Goal: Transaction & Acquisition: Subscribe to service/newsletter

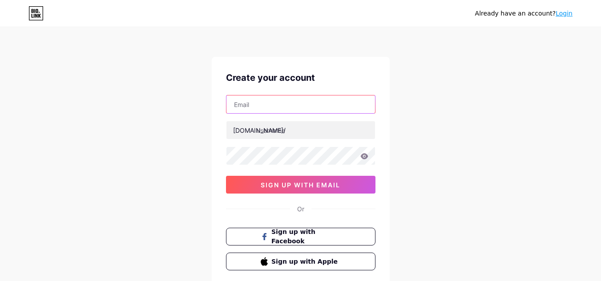
click at [264, 101] on input "text" at bounding box center [300, 105] width 148 height 18
type input "[EMAIL_ADDRESS][DOMAIN_NAME]"
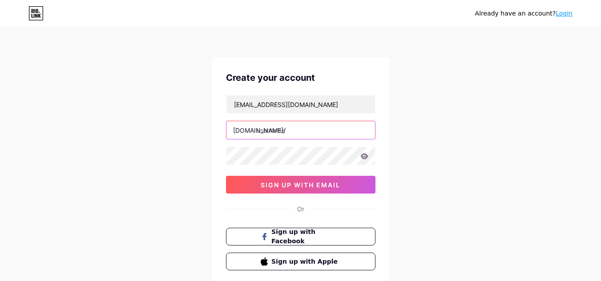
click at [280, 136] on input "text" at bounding box center [300, 130] width 148 height 18
click at [264, 134] on input "drtonni" at bounding box center [300, 130] width 148 height 18
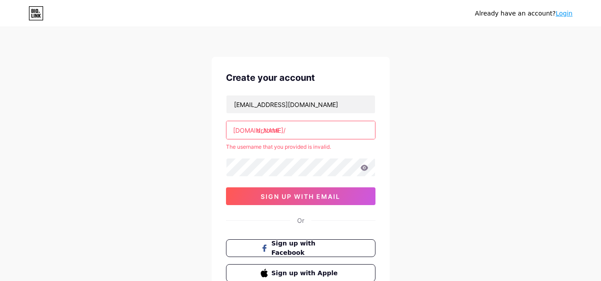
click at [295, 130] on input "dr.tonni" at bounding box center [300, 130] width 148 height 18
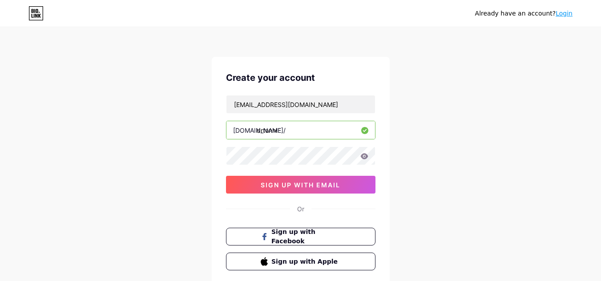
type input "drtonni"
click at [362, 157] on icon at bounding box center [364, 156] width 8 height 6
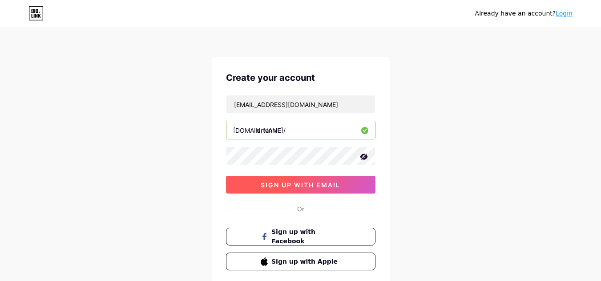
click at [320, 184] on span "sign up with email" at bounding box center [300, 185] width 80 height 8
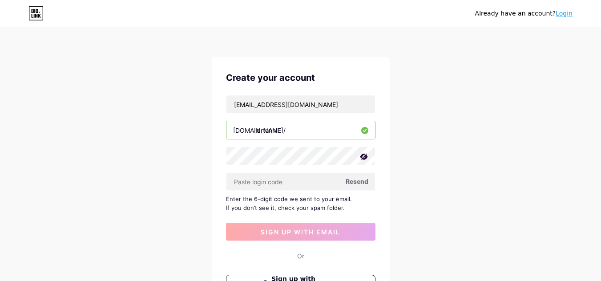
click at [359, 182] on span "Resend" at bounding box center [356, 181] width 23 height 9
paste input "381801"
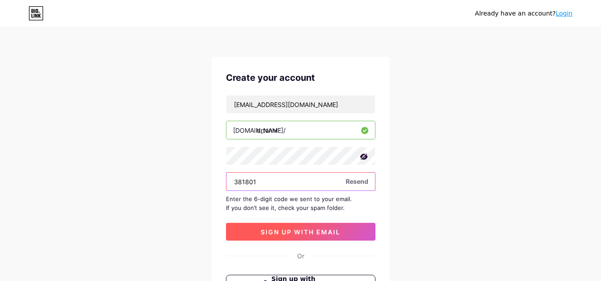
type input "381801"
click at [268, 226] on button "sign up with email" at bounding box center [300, 232] width 149 height 18
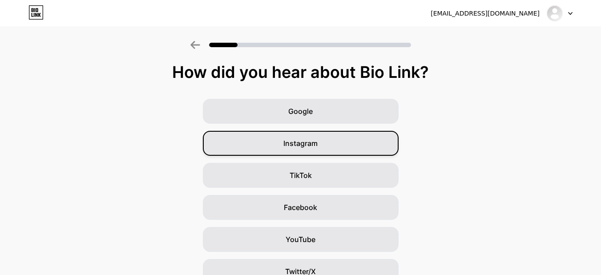
click at [306, 155] on div "Instagram" at bounding box center [301, 143] width 196 height 25
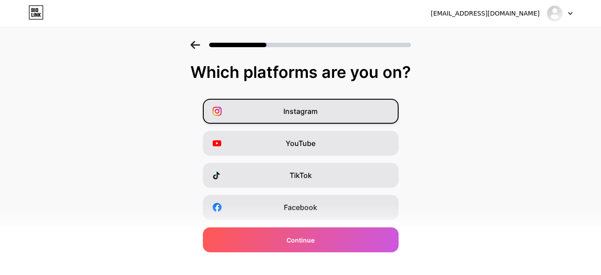
click at [340, 107] on div "Instagram" at bounding box center [301, 111] width 196 height 25
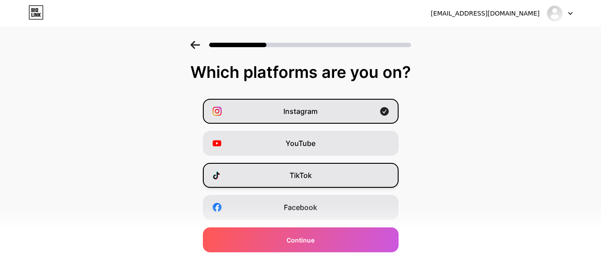
click at [312, 172] on span "TikTok" at bounding box center [300, 175] width 22 height 11
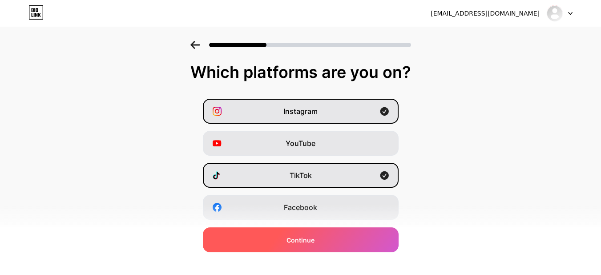
click at [306, 241] on span "Continue" at bounding box center [300, 239] width 28 height 9
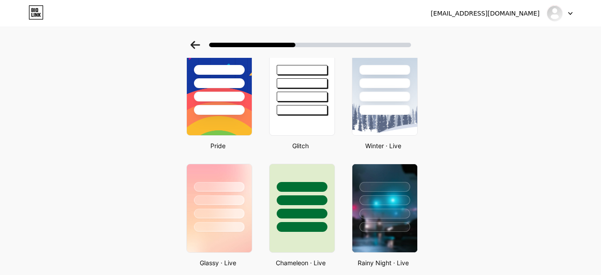
scroll to position [222, 0]
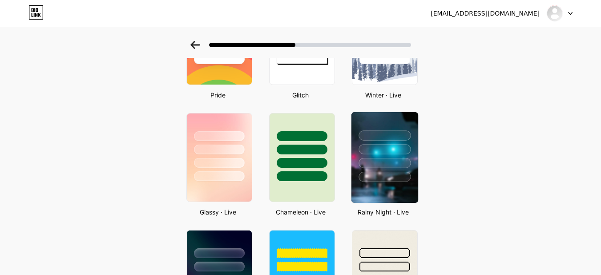
click at [409, 186] on img at bounding box center [384, 157] width 67 height 91
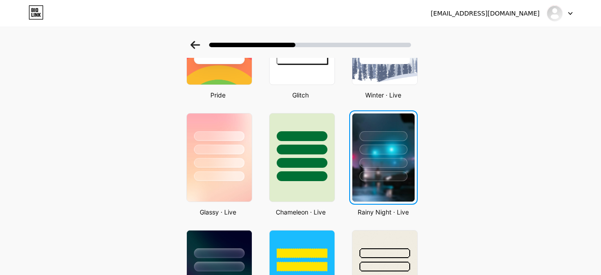
scroll to position [0, 0]
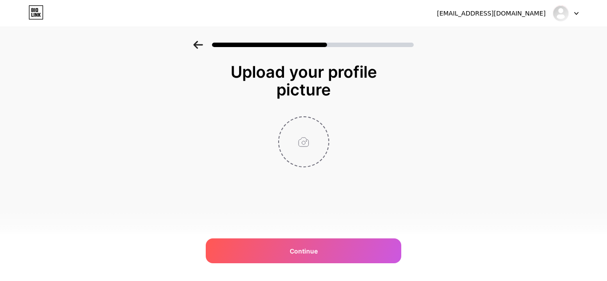
click at [310, 145] on input "file" at bounding box center [303, 141] width 49 height 49
click at [300, 142] on input "file" at bounding box center [303, 141] width 49 height 49
type input "C:\fakepath\tonni.png"
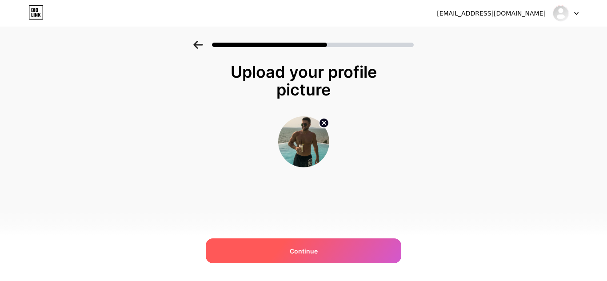
click at [304, 250] on span "Continue" at bounding box center [304, 251] width 28 height 9
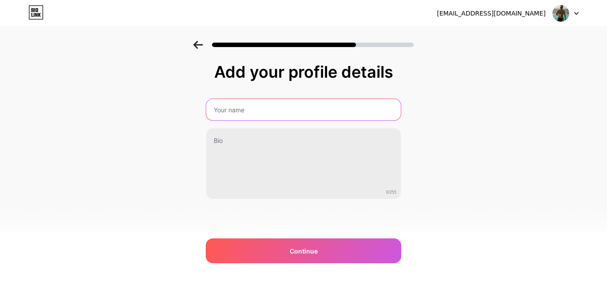
click at [306, 101] on input "text" at bounding box center [303, 109] width 195 height 21
type input "Dr.Tonni"
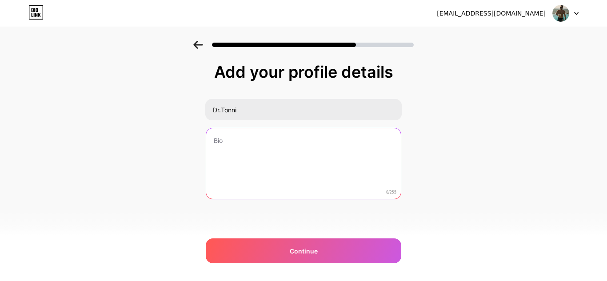
click at [255, 152] on textarea at bounding box center [303, 164] width 195 height 72
paste textarea "Actor, canal de broma ❤️"
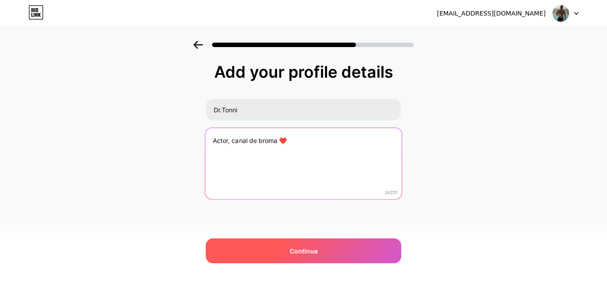
type textarea "Actor, canal de broma ❤️"
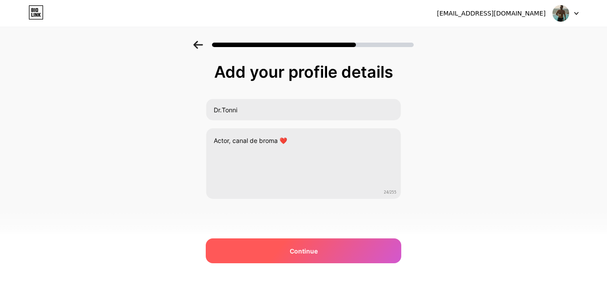
click at [254, 244] on div "Continue" at bounding box center [304, 251] width 196 height 25
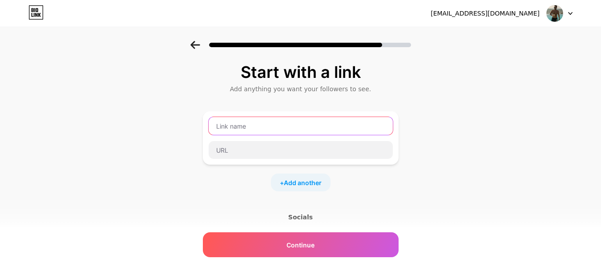
click at [283, 127] on input "text" at bounding box center [300, 126] width 184 height 18
click at [303, 185] on span "Add another" at bounding box center [303, 182] width 38 height 9
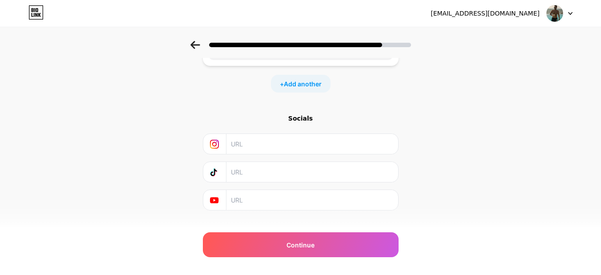
scroll to position [176, 0]
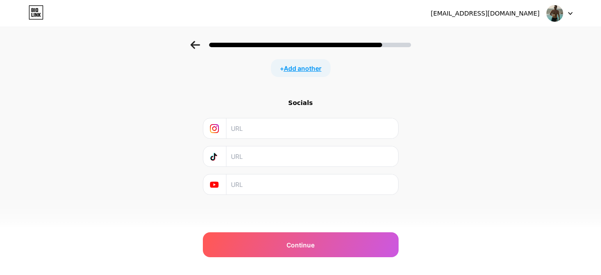
click at [309, 72] on span "Add another" at bounding box center [303, 68] width 38 height 9
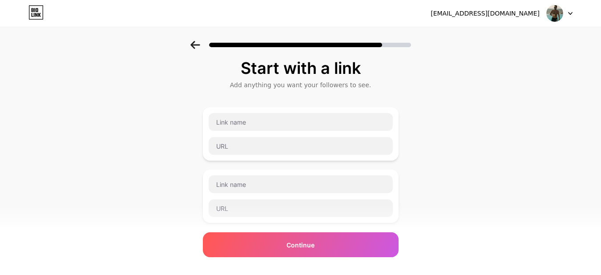
scroll to position [0, 0]
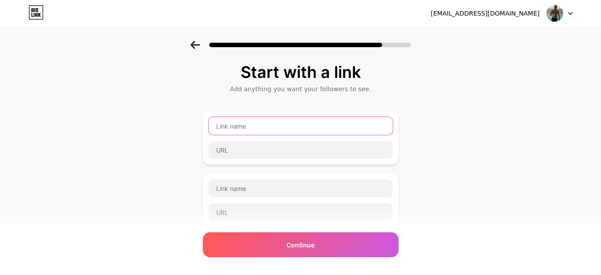
click at [290, 124] on input "text" at bounding box center [300, 126] width 184 height 18
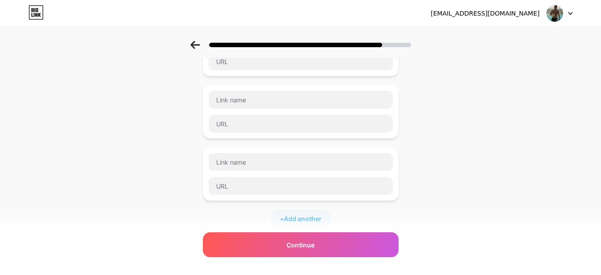
scroll to position [89, 0]
click at [398, 171] on div at bounding box center [301, 173] width 196 height 53
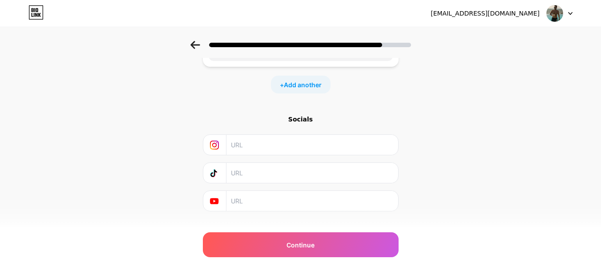
scroll to position [239, 0]
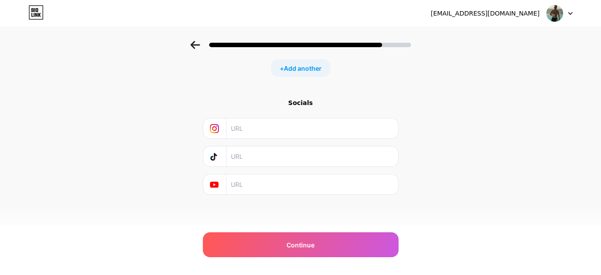
click at [263, 123] on input "text" at bounding box center [311, 128] width 161 height 20
paste input "https://www.instagram.com/dr.tonni/"
type input "https://www.instagram.com/dr.tonni/"
click at [254, 152] on input "text" at bounding box center [311, 156] width 161 height 20
paste input "https://www.tiktok.com/@dr.tonni"
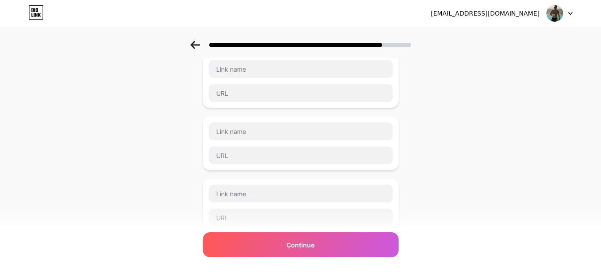
scroll to position [0, 0]
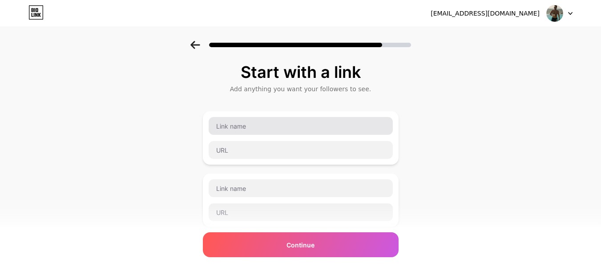
type input "https://www.tiktok.com/@dr.tonni"
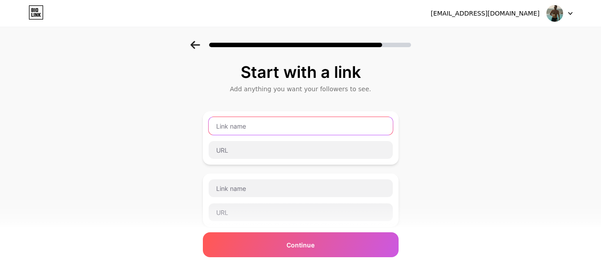
click at [265, 126] on input "text" at bounding box center [300, 126] width 184 height 18
paste input "Contenido Exlusivo 📸"
type input "Contenido Exlusivo 📸"
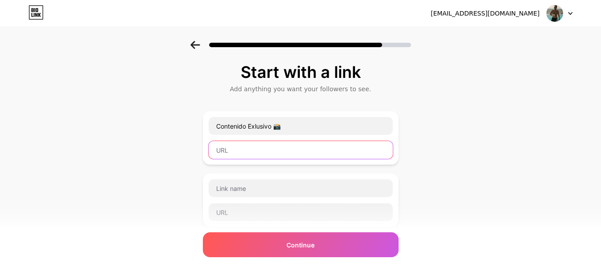
click at [252, 155] on input "text" at bounding box center [300, 150] width 184 height 18
paste input "https://onlyfans.com/dronni"
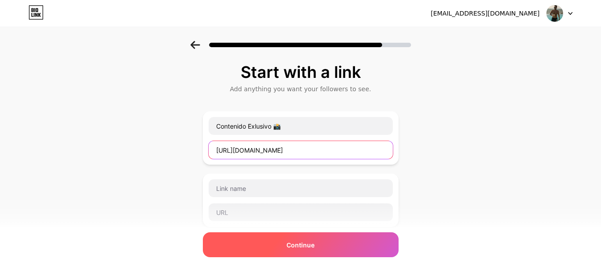
type input "https://onlyfans.com/dronni"
click at [268, 248] on div "Continue" at bounding box center [301, 244] width 196 height 25
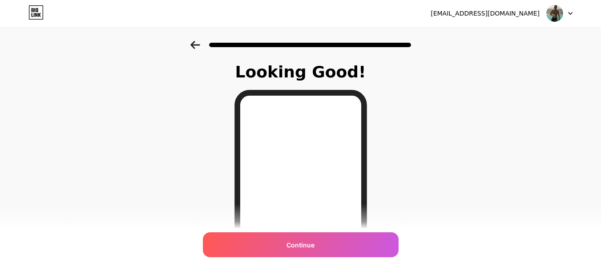
click at [197, 46] on icon at bounding box center [195, 45] width 10 height 8
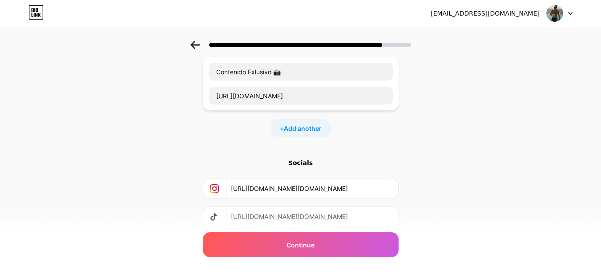
scroll to position [114, 0]
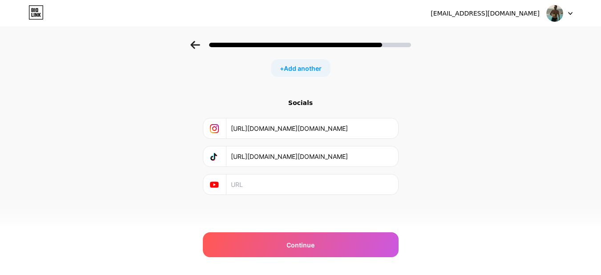
drag, startPoint x: 244, startPoint y: 129, endPoint x: 115, endPoint y: 112, distance: 130.5
click at [115, 112] on div "Start with a link Add anything you want your followers to see. Contenido Exlusi…" at bounding box center [300, 83] width 601 height 312
drag, startPoint x: 342, startPoint y: 155, endPoint x: 10, endPoint y: 115, distance: 334.0
click at [10, 115] on div "Start with a link Add anything you want your followers to see. Contenido Exlusi…" at bounding box center [300, 83] width 601 height 312
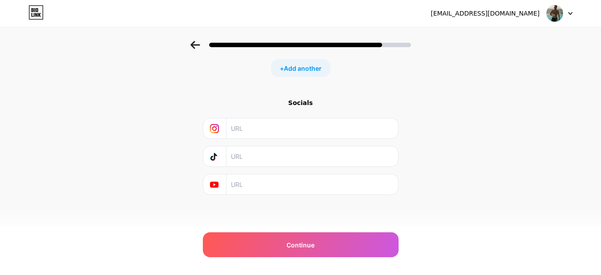
click at [191, 87] on div "Start with a link Add anything you want your followers to see. Contenido Exlusi…" at bounding box center [300, 83] width 601 height 312
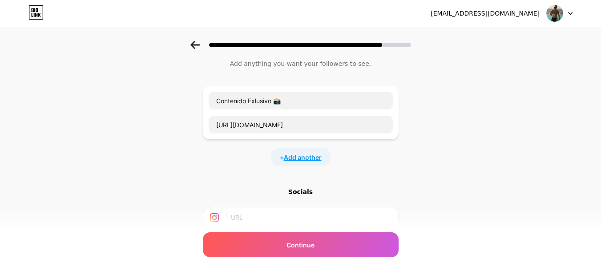
click at [304, 160] on span "Add another" at bounding box center [303, 156] width 38 height 9
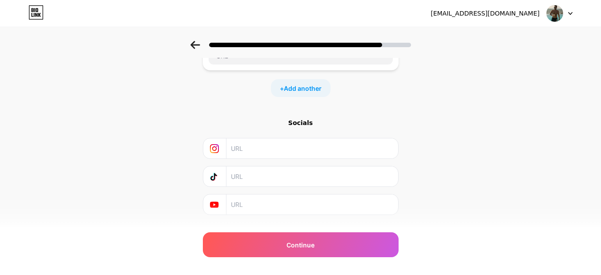
scroll to position [159, 0]
click at [304, 90] on span "Add another" at bounding box center [303, 85] width 38 height 9
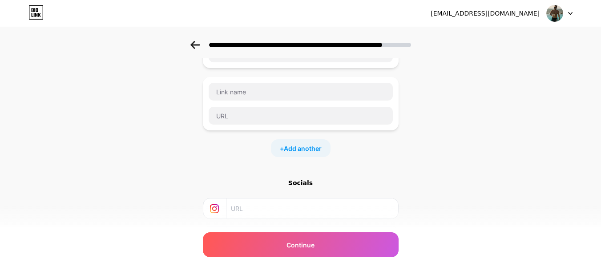
scroll to position [70, 0]
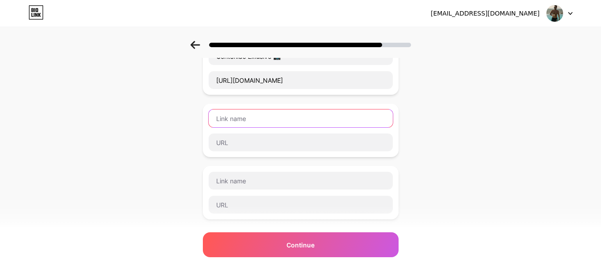
click at [296, 116] on input "text" at bounding box center [300, 118] width 184 height 18
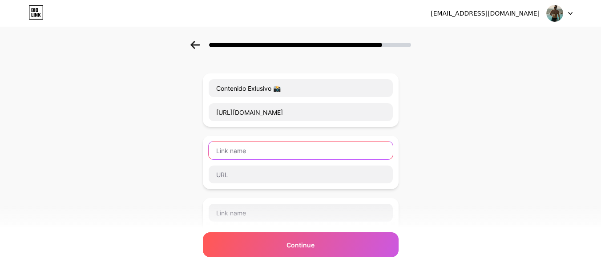
scroll to position [89, 0]
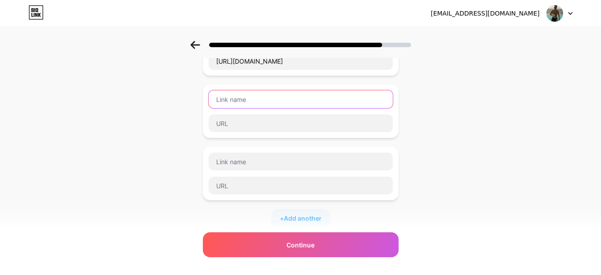
paste input "【ꚠ】"
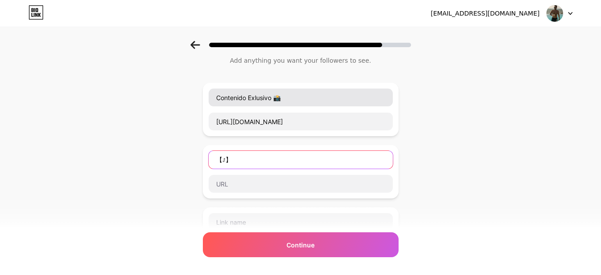
scroll to position [44, 0]
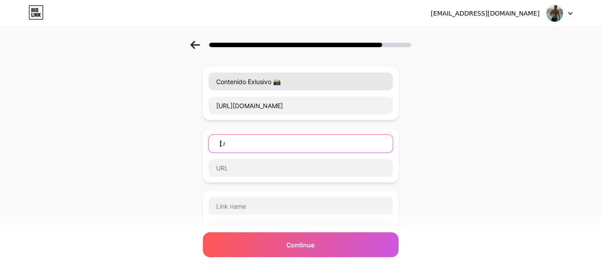
type input "【"
paste input "【ꚠ】"
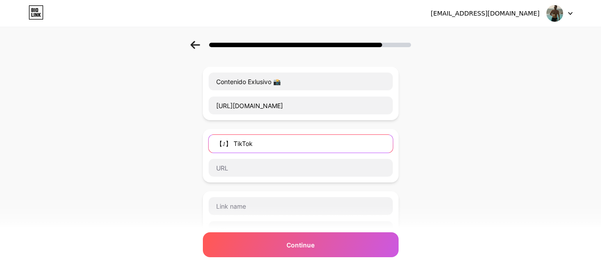
type input "【ꚠ】 TikTok"
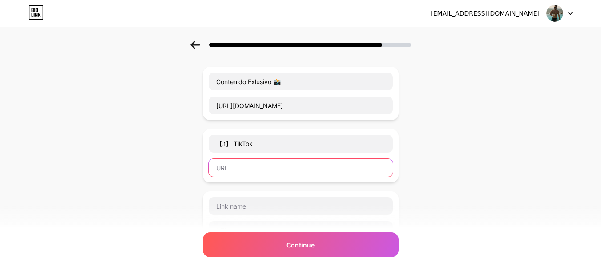
click at [254, 168] on input "text" at bounding box center [300, 168] width 184 height 18
paste input "https://www.tiktok.com/@dr.tonni"
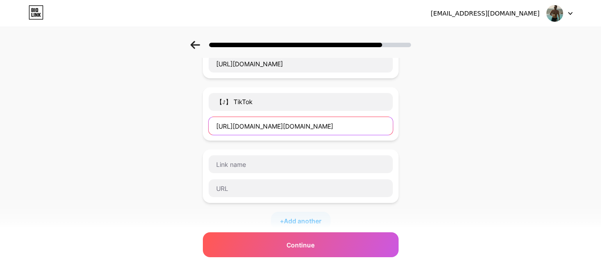
scroll to position [133, 0]
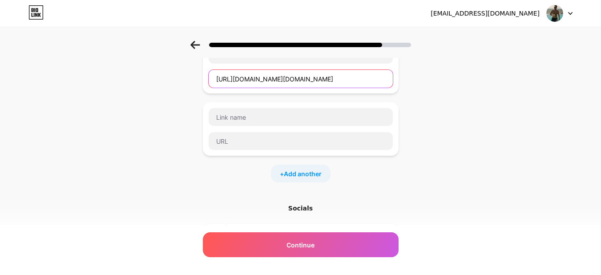
type input "https://www.tiktok.com/@dr.tonni"
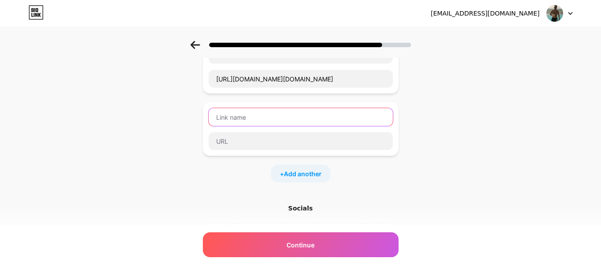
click at [307, 118] on input "text" at bounding box center [300, 117] width 184 height 18
paste input "🅾 𝐈𝐧𝐬𝐭𝐚𝐠𝐫𝐚𝐦 ★"
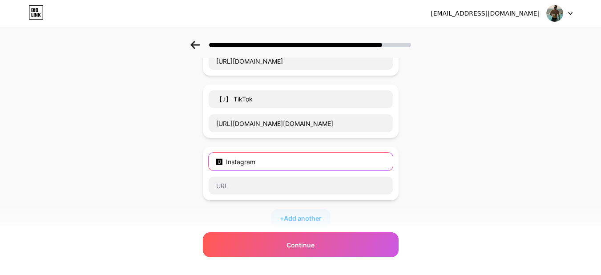
click at [38, 141] on div "Start with a link Add anything you want your followers to see. Contenido Exlusi…" at bounding box center [300, 170] width 601 height 437
paste input "𝐈𝐧𝐬𝐭𝐚𝐠𝐫𝐚𝐦 ★"
type input "🅾 𝐈𝐧𝐬𝐭𝐚𝐠𝐫𝐚𝐦 ★"
drag, startPoint x: 268, startPoint y: 160, endPoint x: 57, endPoint y: 142, distance: 211.4
click at [57, 142] on div "Start with a link Add anything you want your followers to see. Contenido Exlusi…" at bounding box center [300, 170] width 601 height 437
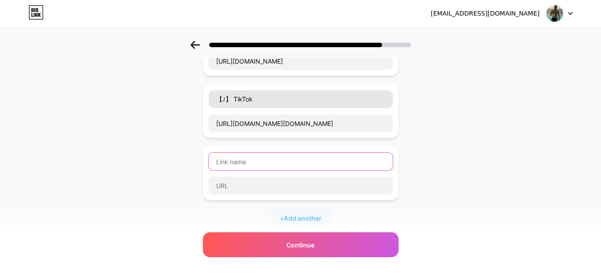
paste input "🅾i_am_mohit_878"
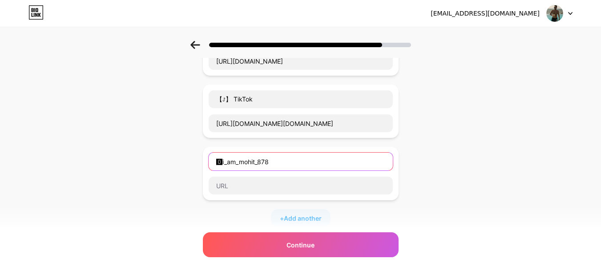
drag, startPoint x: 283, startPoint y: 158, endPoint x: 224, endPoint y: 168, distance: 60.1
click at [224, 168] on input "🅾i_am_mohit_878" at bounding box center [300, 161] width 184 height 18
type input "🅾"
paste input "🅾i_am_mohit_878"
type input "🅾"
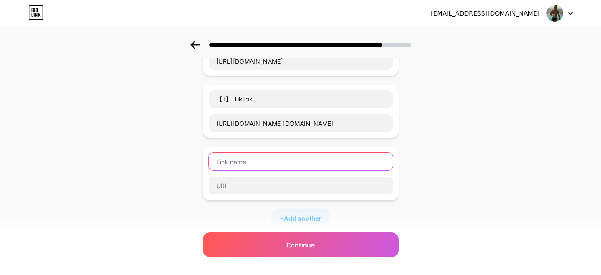
paste input "🅾i_am_mohit_878"
type input "🅾i_am_mohit_878"
drag, startPoint x: 285, startPoint y: 162, endPoint x: 146, endPoint y: 151, distance: 139.1
click at [146, 151] on div "Start with a link Add anything you want your followers to see. Contenido Exlusi…" at bounding box center [300, 170] width 601 height 437
click at [249, 163] on input "text" at bounding box center [300, 161] width 184 height 18
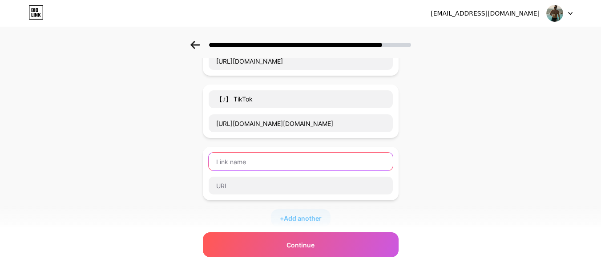
paste input "🅾"
type input "🅾 Instagram"
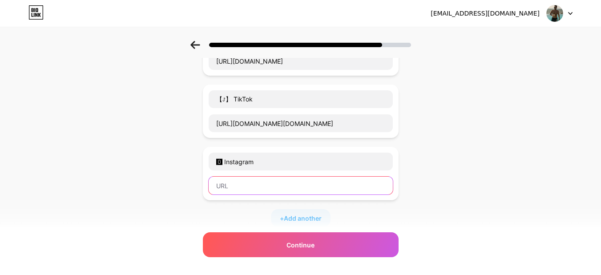
click at [244, 187] on input "text" at bounding box center [300, 185] width 184 height 18
paste input "https://www.instagram.com/dr.tonni/"
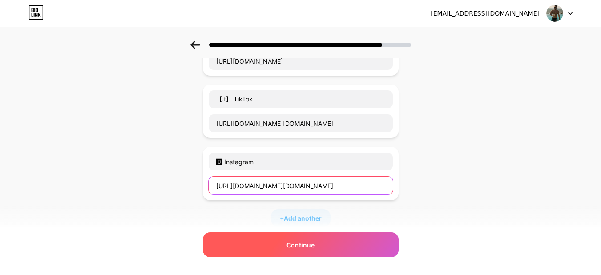
type input "https://www.instagram.com/dr.tonni/"
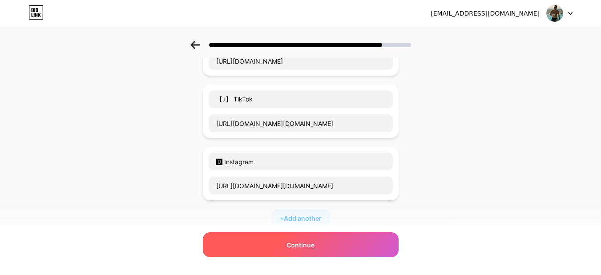
click at [309, 251] on div "Continue" at bounding box center [301, 244] width 196 height 25
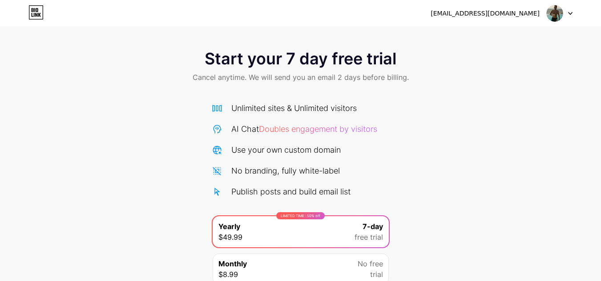
click at [34, 15] on icon at bounding box center [34, 15] width 1 height 4
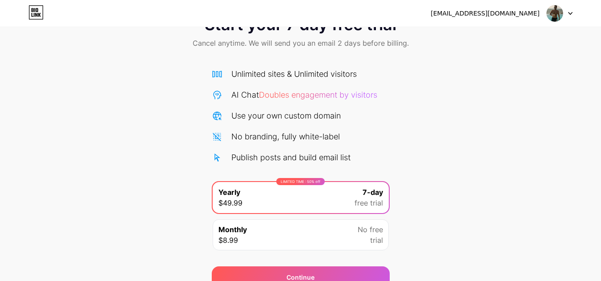
scroll to position [76, 0]
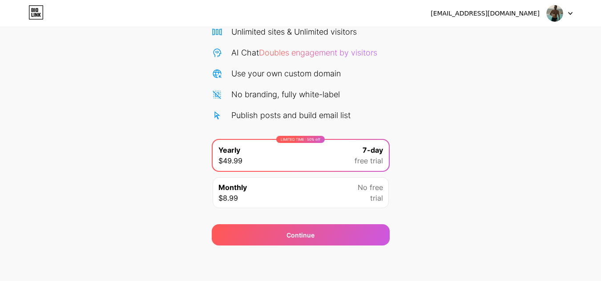
click at [289, 192] on div "Monthly $8.99 No free trial" at bounding box center [300, 192] width 176 height 31
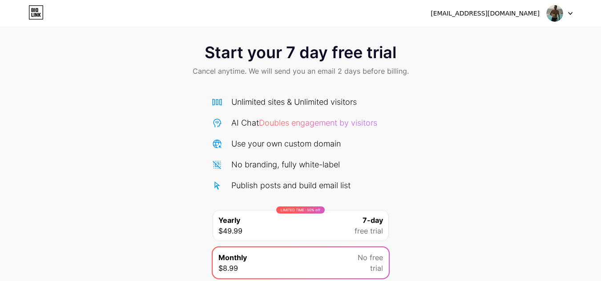
scroll to position [0, 0]
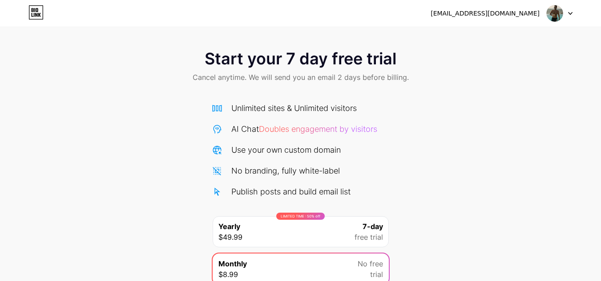
click at [572, 11] on div "unclecheech11@gmail.com Logout" at bounding box center [300, 13] width 601 height 16
click at [570, 12] on icon at bounding box center [570, 13] width 4 height 3
click at [455, 91] on div "Start your 7 day free trial Cancel anytime. We will send you an email 2 days be…" at bounding box center [300, 67] width 601 height 52
click at [35, 13] on icon at bounding box center [35, 12] width 15 height 14
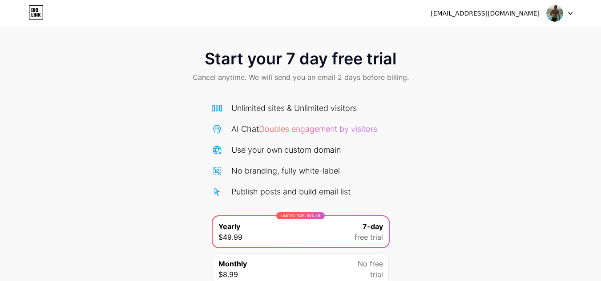
click at [34, 11] on icon at bounding box center [35, 12] width 15 height 14
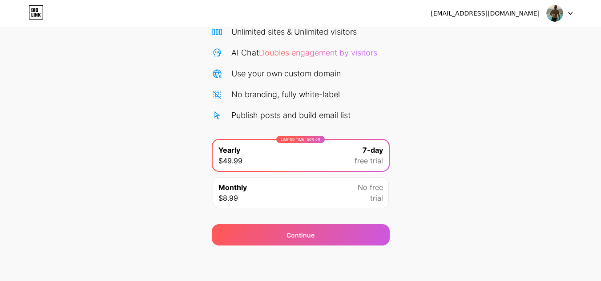
click at [256, 187] on div "Monthly $8.99 No free trial" at bounding box center [300, 192] width 176 height 31
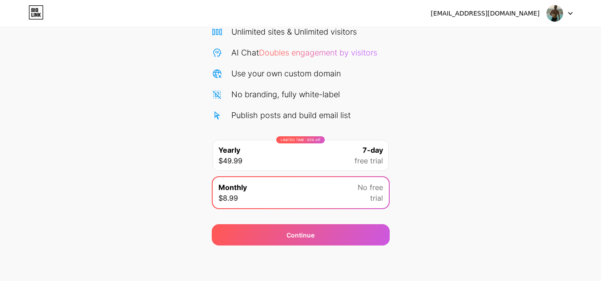
scroll to position [0, 0]
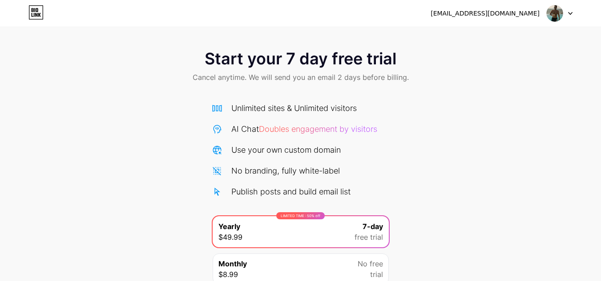
click at [568, 13] on icon at bounding box center [570, 13] width 4 height 3
click at [487, 36] on li "Logout" at bounding box center [516, 36] width 110 height 24
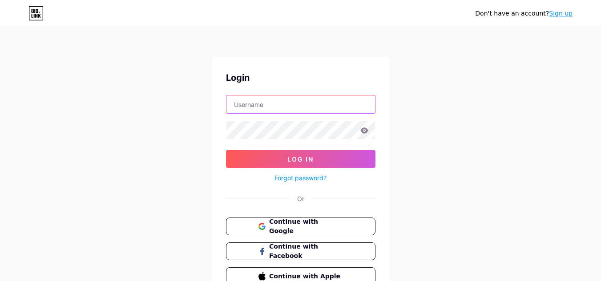
click at [296, 106] on input "text" at bounding box center [300, 105] width 148 height 18
type input "drtonni"
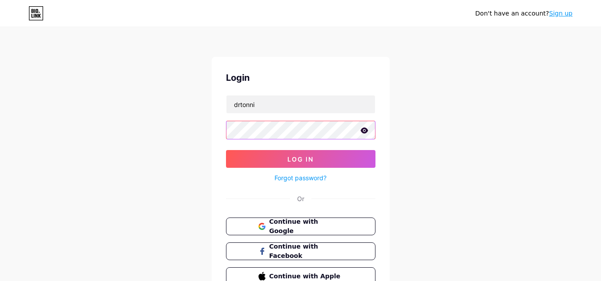
click at [226, 150] on button "Log In" at bounding box center [300, 159] width 149 height 18
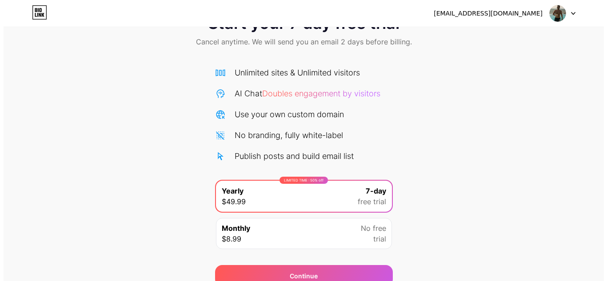
scroll to position [76, 0]
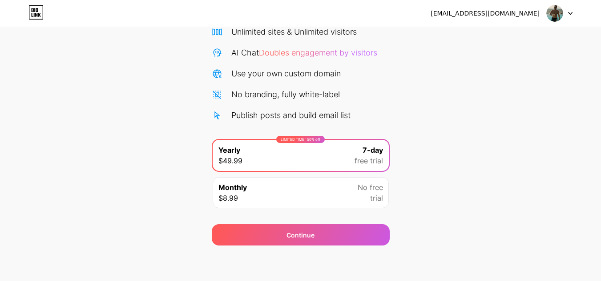
click at [328, 187] on div "Monthly $8.99 No free trial" at bounding box center [300, 192] width 176 height 31
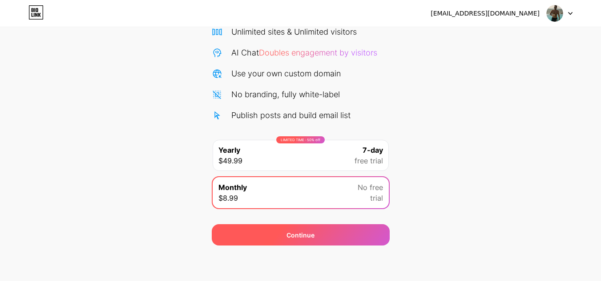
click at [299, 243] on div "Continue" at bounding box center [301, 234] width 178 height 21
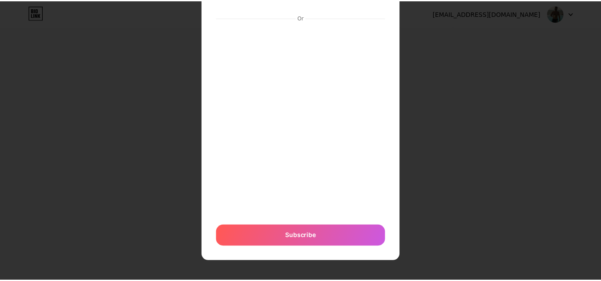
scroll to position [0, 0]
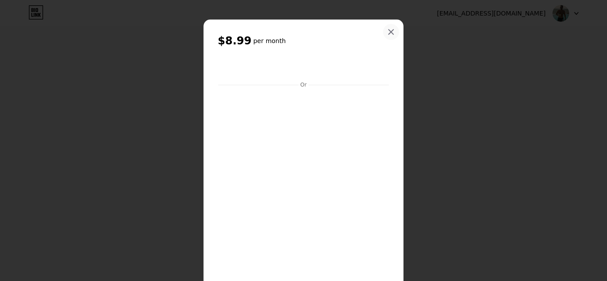
click at [385, 28] on div at bounding box center [391, 32] width 16 height 16
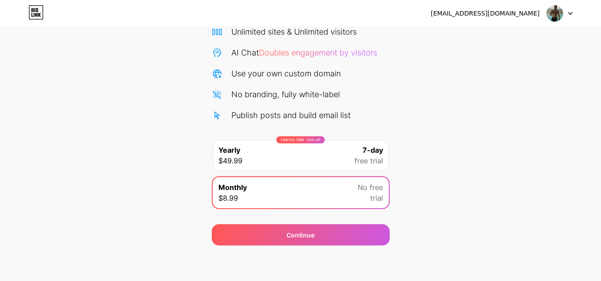
click at [30, 8] on icon at bounding box center [35, 12] width 15 height 14
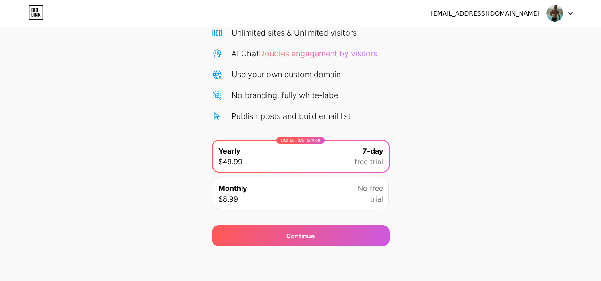
scroll to position [76, 0]
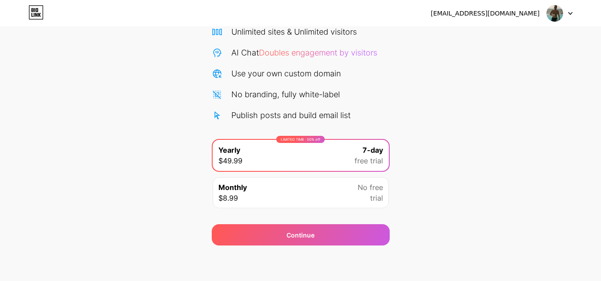
click at [294, 197] on div "Monthly $8.99 No free trial" at bounding box center [300, 192] width 176 height 31
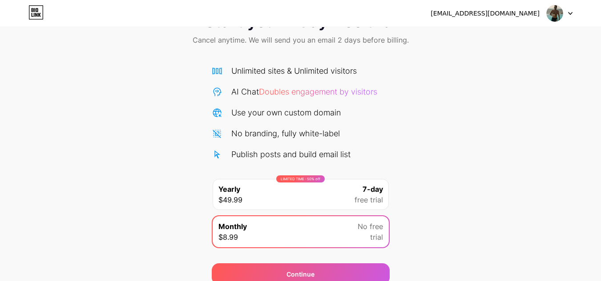
scroll to position [0, 0]
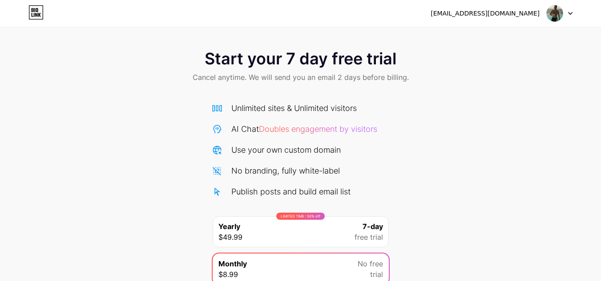
click at [555, 68] on div "Start your 7 day free trial Cancel anytime. We will send you an email 2 days be…" at bounding box center [300, 67] width 601 height 52
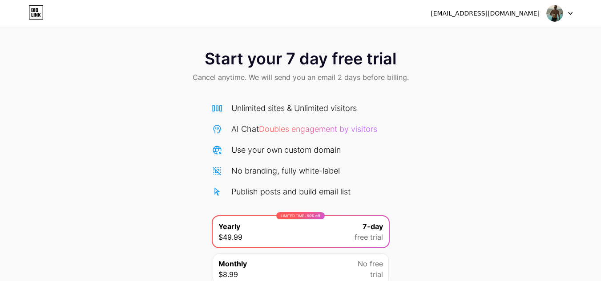
click at [34, 11] on icon at bounding box center [35, 12] width 15 height 14
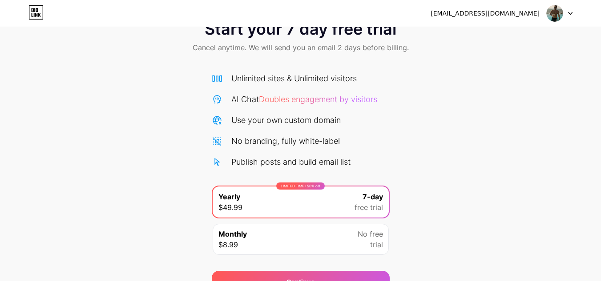
scroll to position [76, 0]
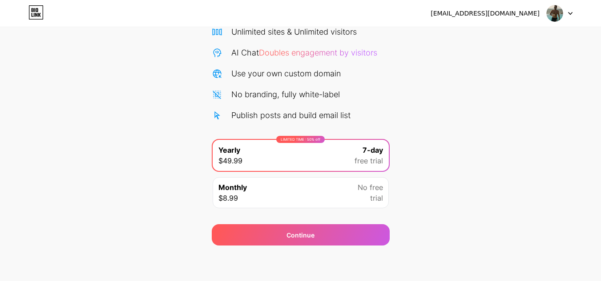
click at [360, 195] on div "No free trial" at bounding box center [369, 192] width 25 height 21
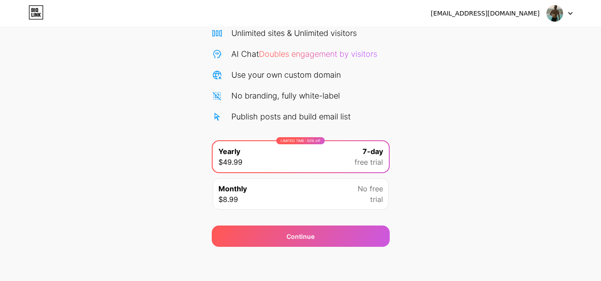
scroll to position [76, 0]
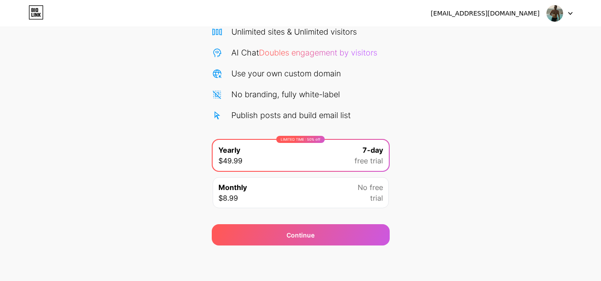
click at [293, 199] on div "Monthly $8.99 No free trial" at bounding box center [300, 192] width 176 height 31
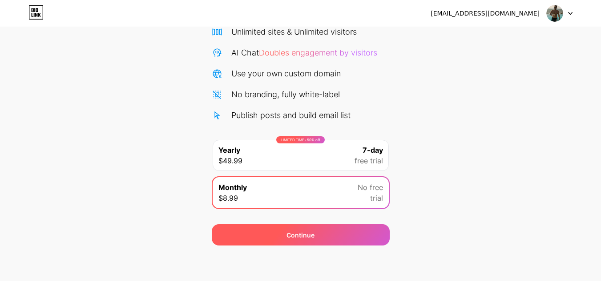
click at [304, 240] on span "Continue" at bounding box center [300, 235] width 28 height 9
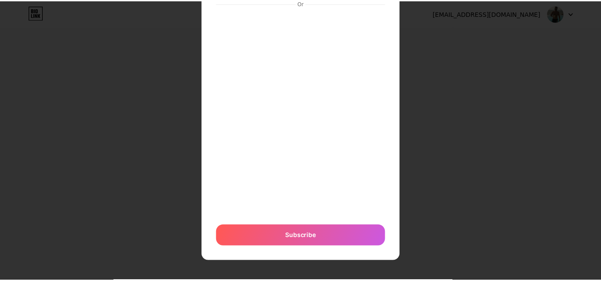
scroll to position [37, 0]
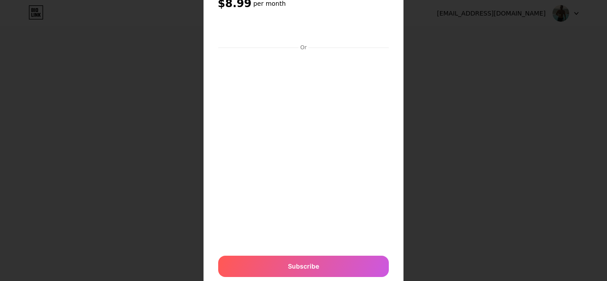
click at [460, 64] on div at bounding box center [303, 103] width 607 height 281
